Goal: Information Seeking & Learning: Learn about a topic

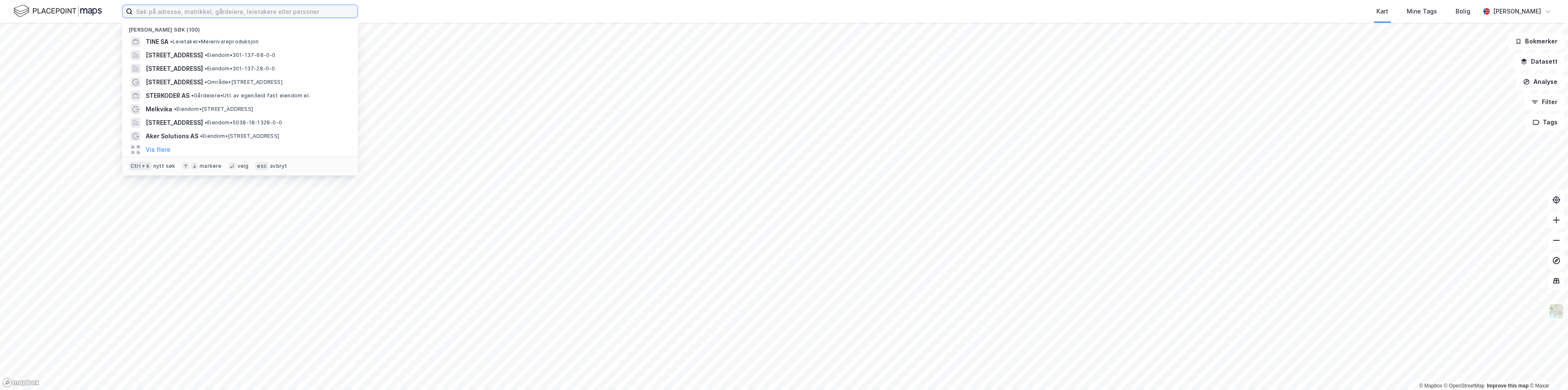
click at [177, 11] on input at bounding box center [245, 11] width 225 height 13
paste input "NCC Property Development AS"
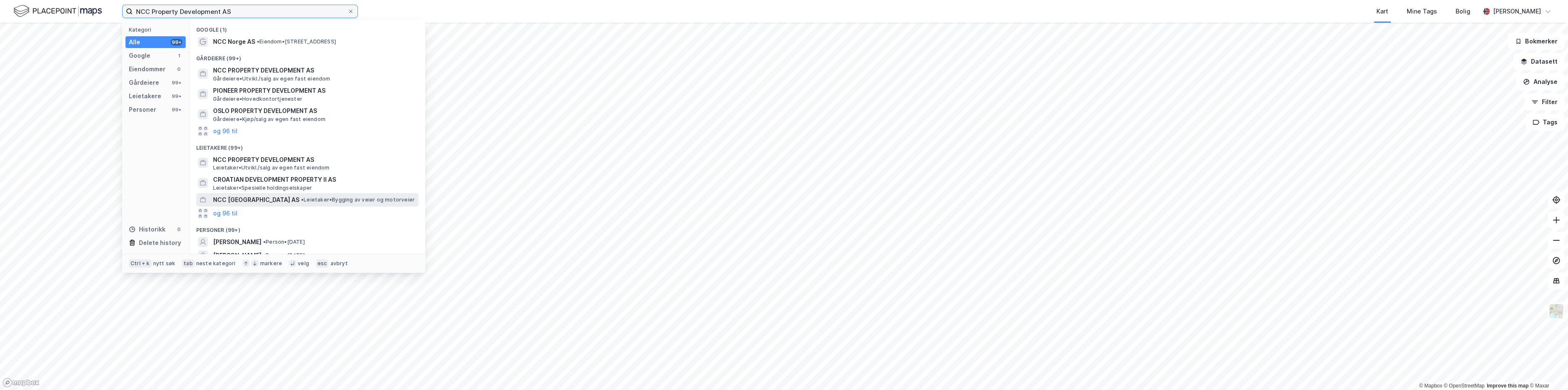
type input "NCC Property Development AS"
click at [295, 76] on span "[PERSON_NAME][GEOGRAPHIC_DATA]/salg av egen fast eiendom" at bounding box center [271, 79] width 117 height 7
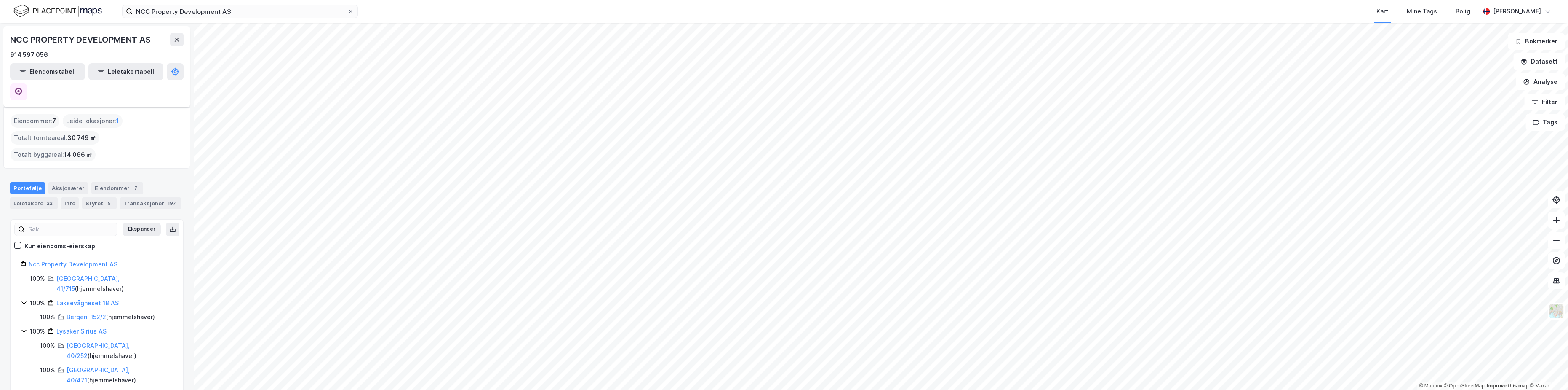
scroll to position [20, 0]
